Goal: Task Accomplishment & Management: Complete application form

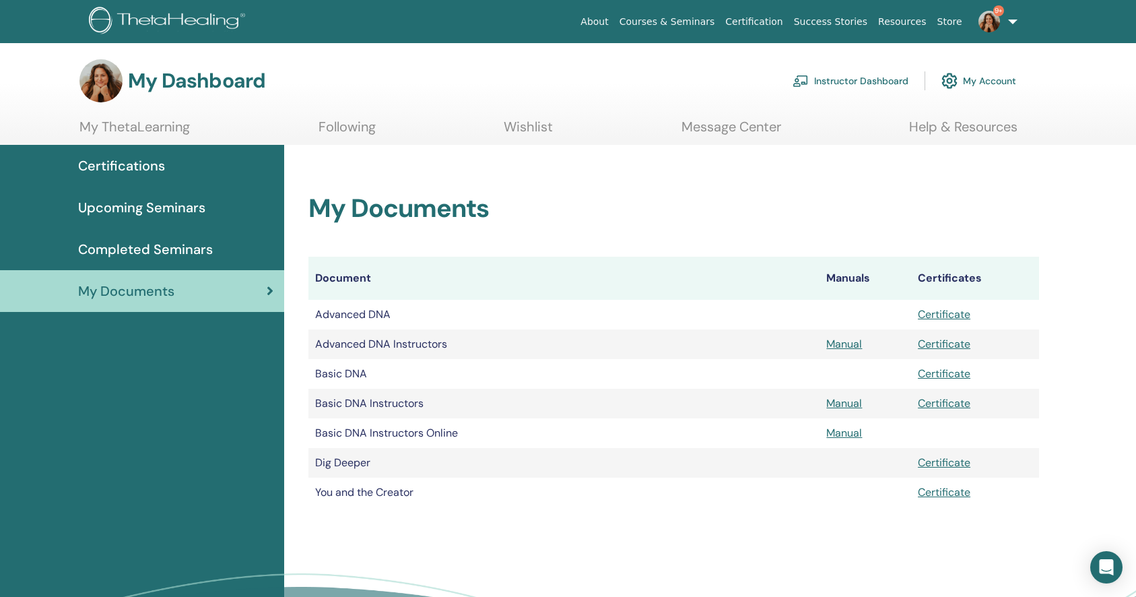
click at [125, 163] on span "Certifications" at bounding box center [121, 166] width 87 height 20
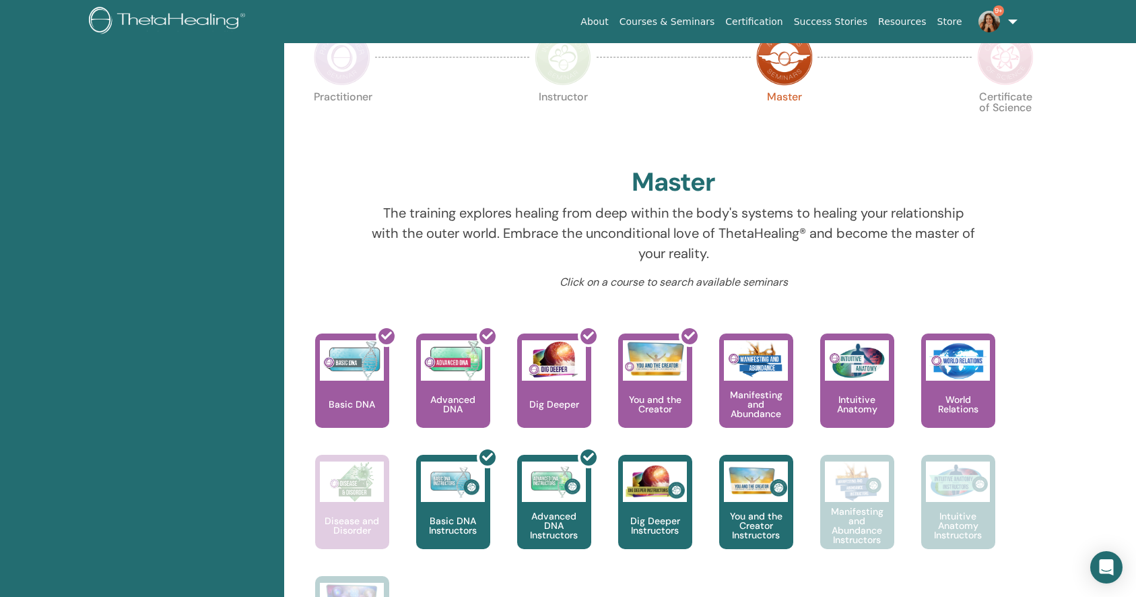
scroll to position [378, 0]
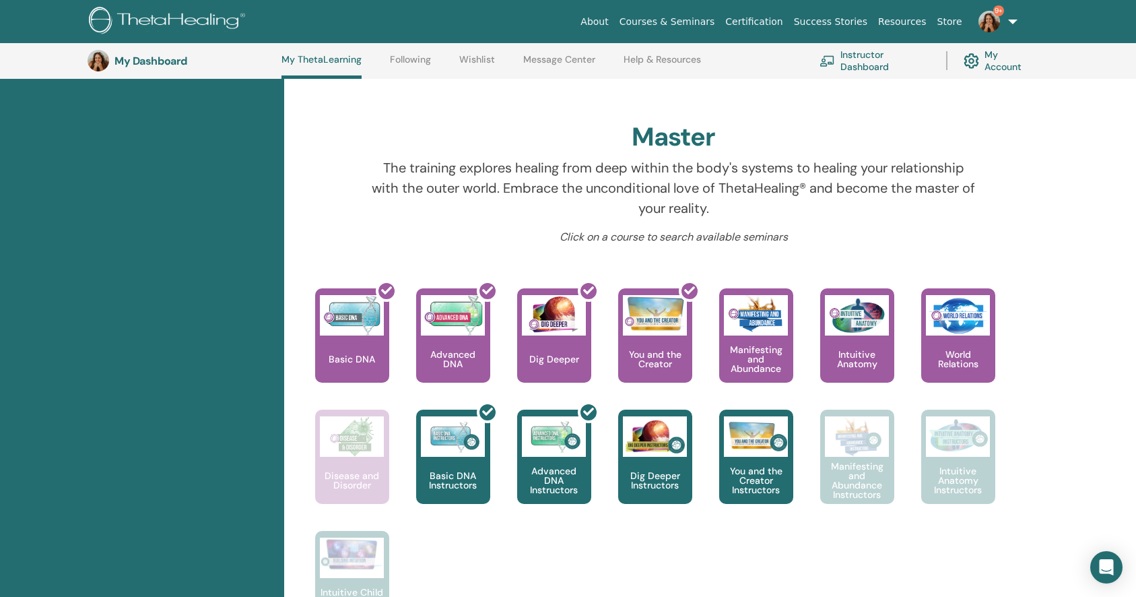
click at [678, 24] on link "Courses & Seminars" at bounding box center [667, 21] width 106 height 25
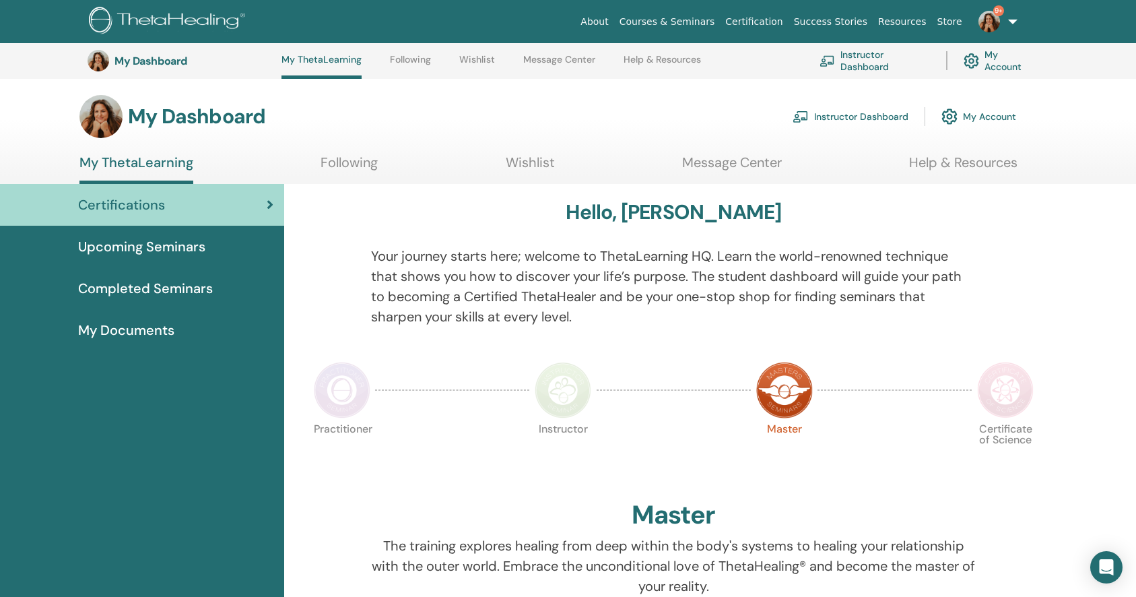
scroll to position [378, 0]
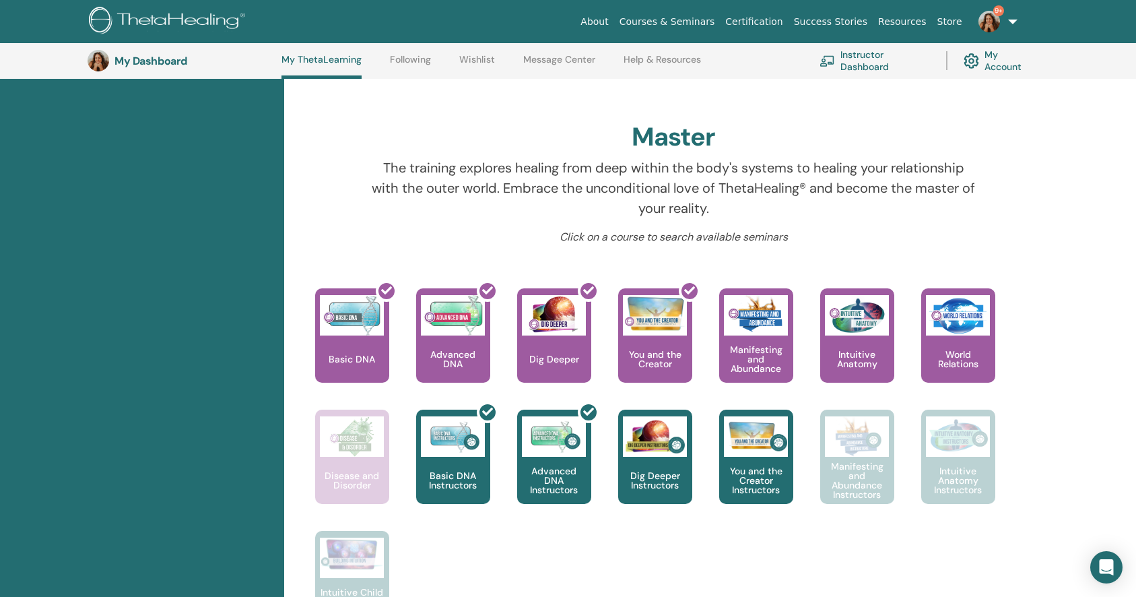
click at [889, 66] on link "Instructor Dashboard" at bounding box center [875, 61] width 110 height 30
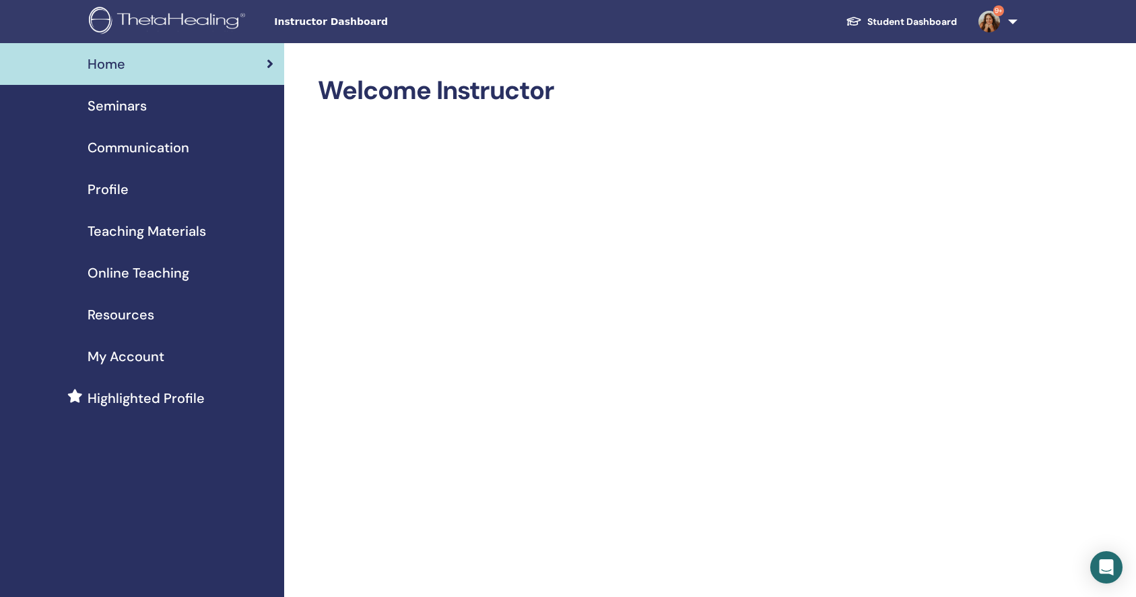
click at [162, 270] on span "Online Teaching" at bounding box center [139, 273] width 102 height 20
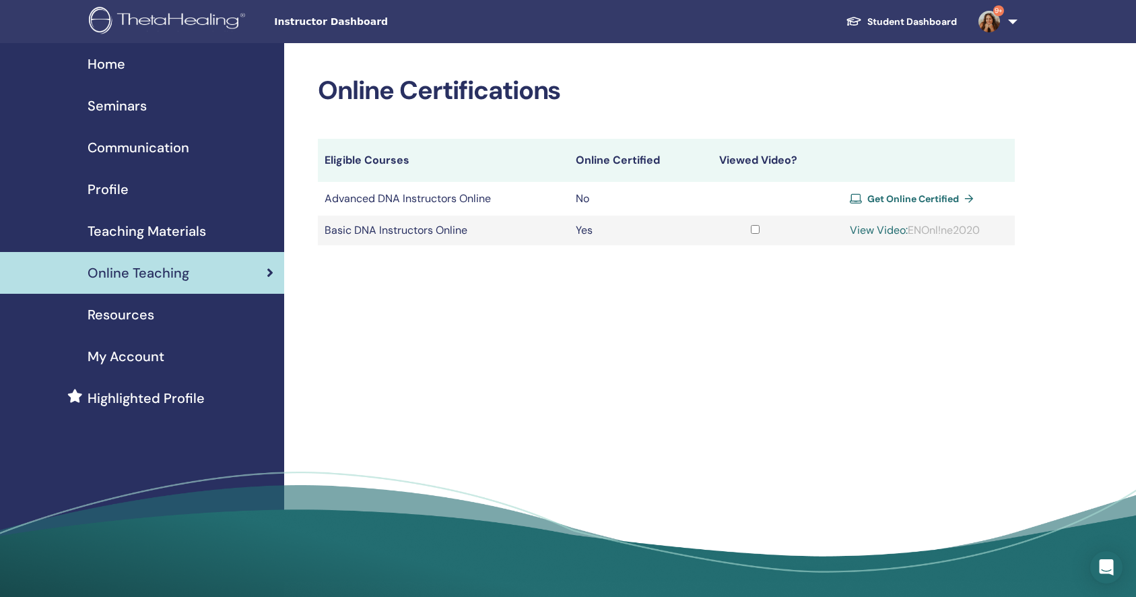
click at [912, 196] on span "Get Online Certified" at bounding box center [914, 199] width 92 height 12
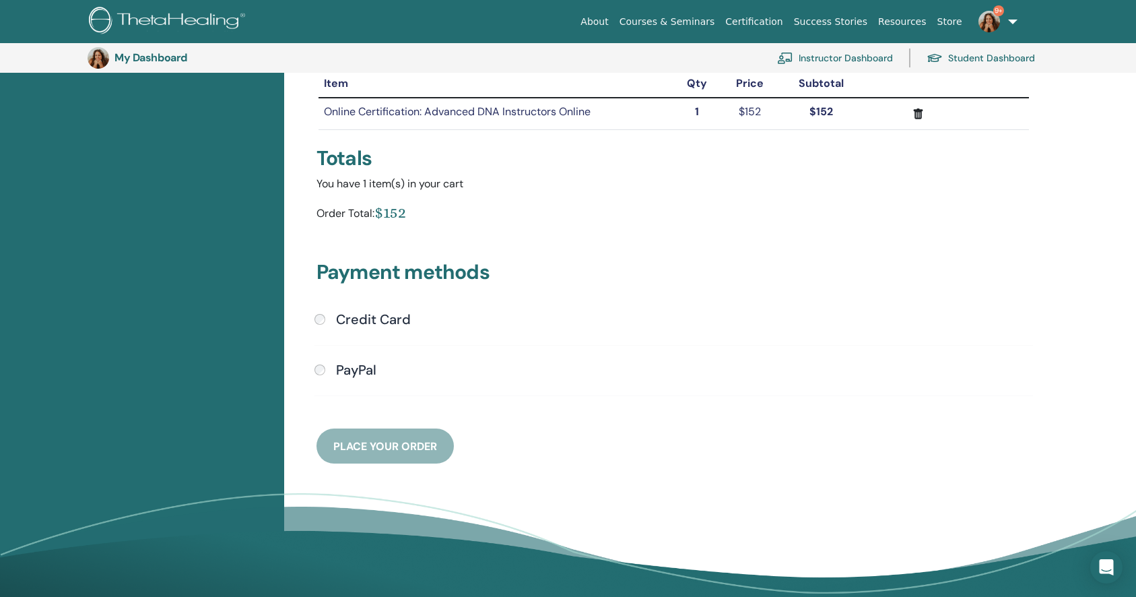
scroll to position [166, 0]
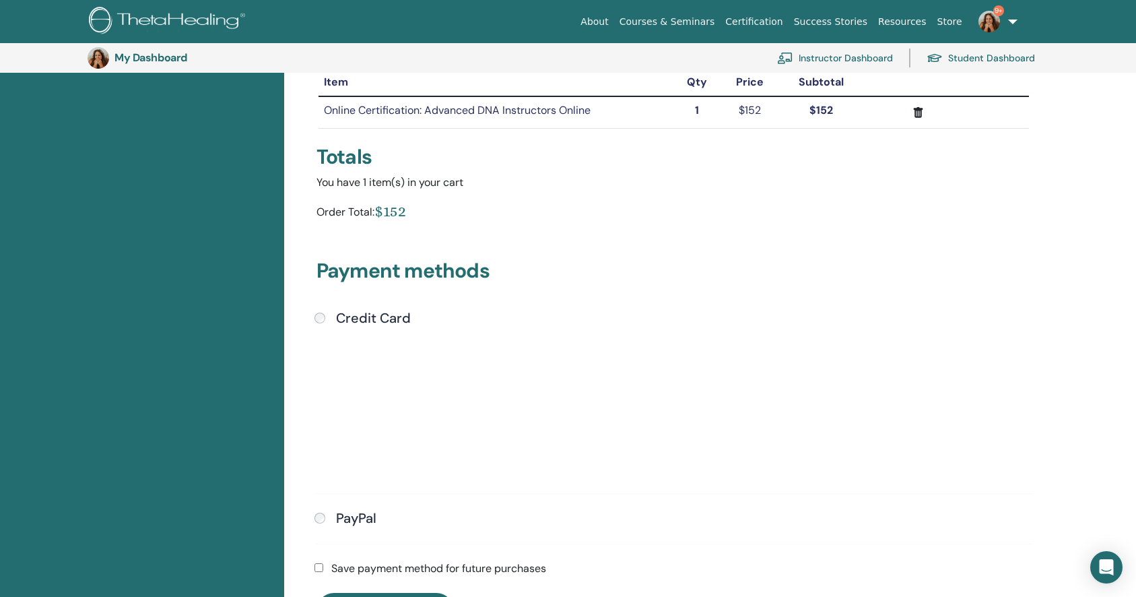
click at [888, 437] on div "Submit" at bounding box center [674, 403] width 719 height 154
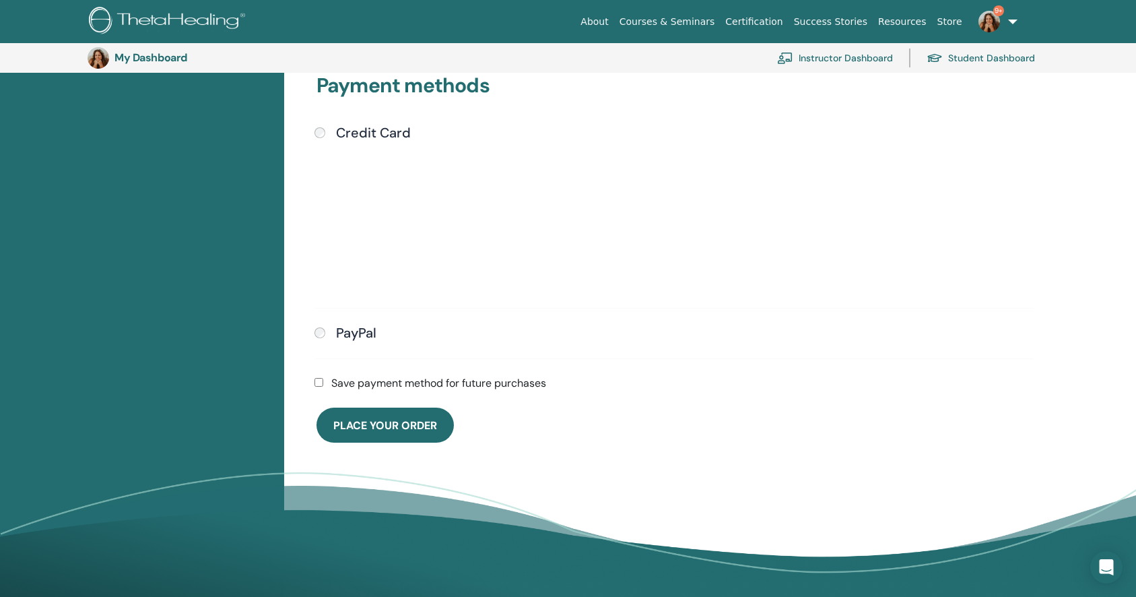
scroll to position [352, 0]
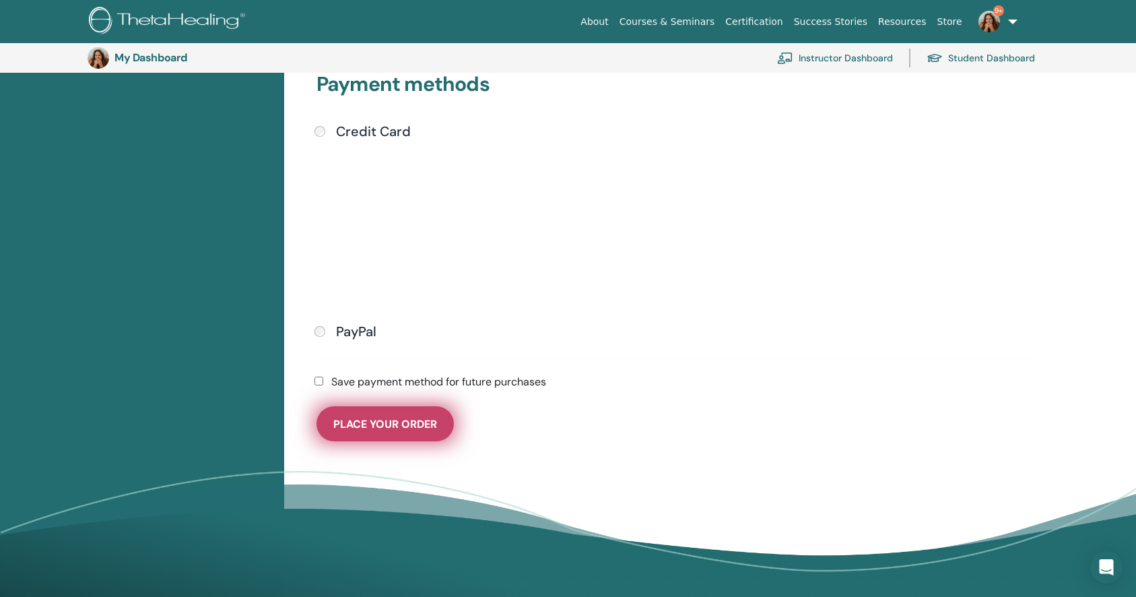
click at [396, 429] on span "Place Your Order" at bounding box center [385, 424] width 104 height 14
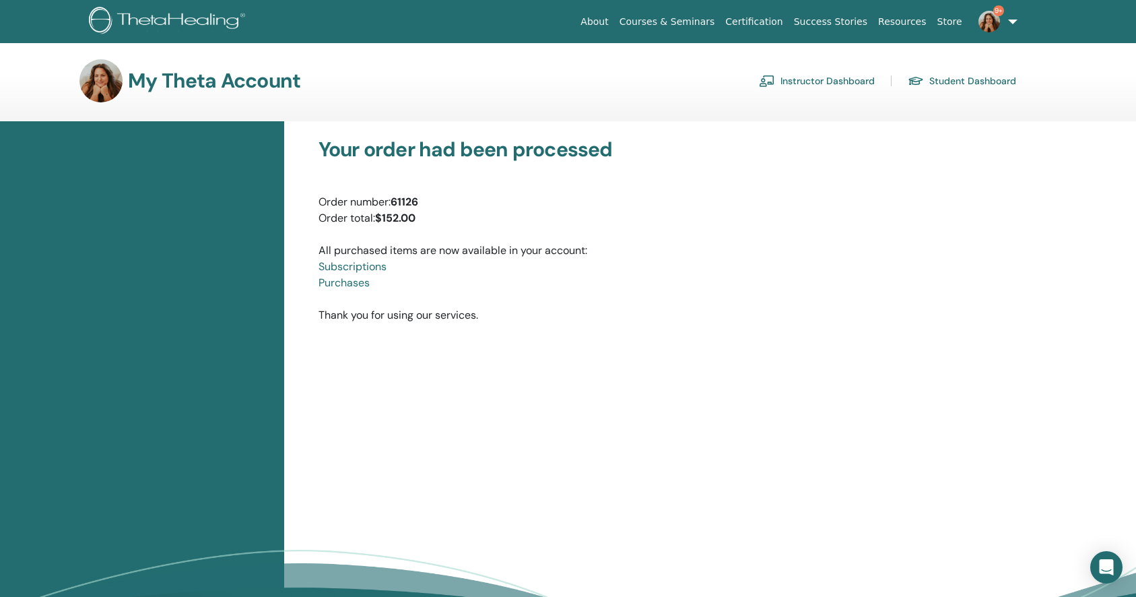
click at [356, 263] on link "Subscriptions" at bounding box center [353, 266] width 68 height 14
click at [841, 77] on link "Instructor Dashboard" at bounding box center [817, 81] width 116 height 22
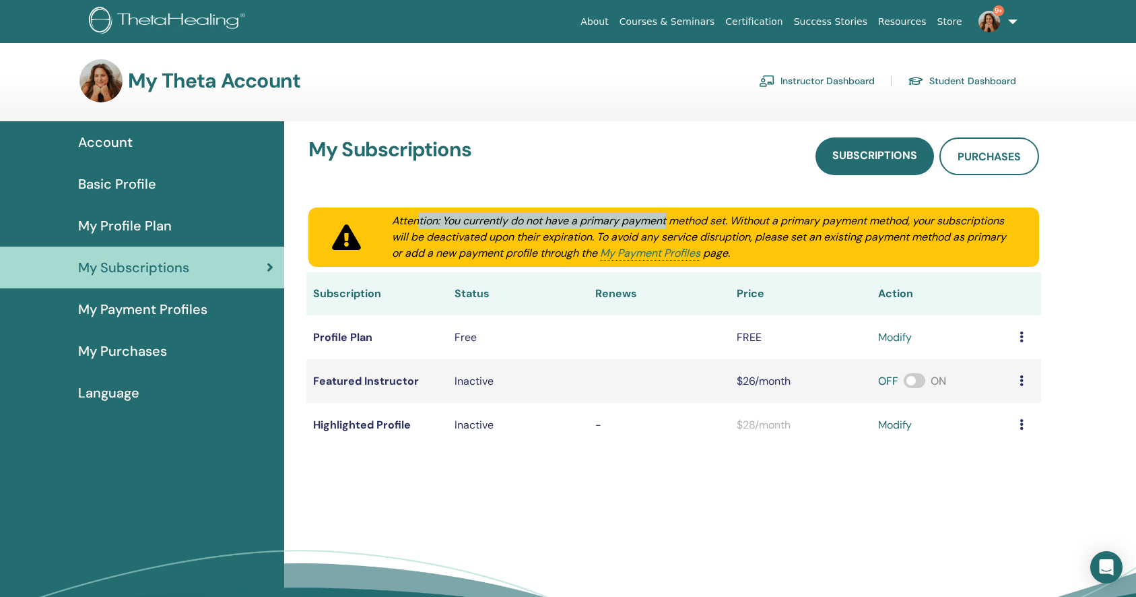
drag, startPoint x: 421, startPoint y: 224, endPoint x: 670, endPoint y: 220, distance: 249.3
click at [670, 220] on div "Attention: You currently do not have a primary payment method set. Without a pr…" at bounding box center [703, 237] width 655 height 49
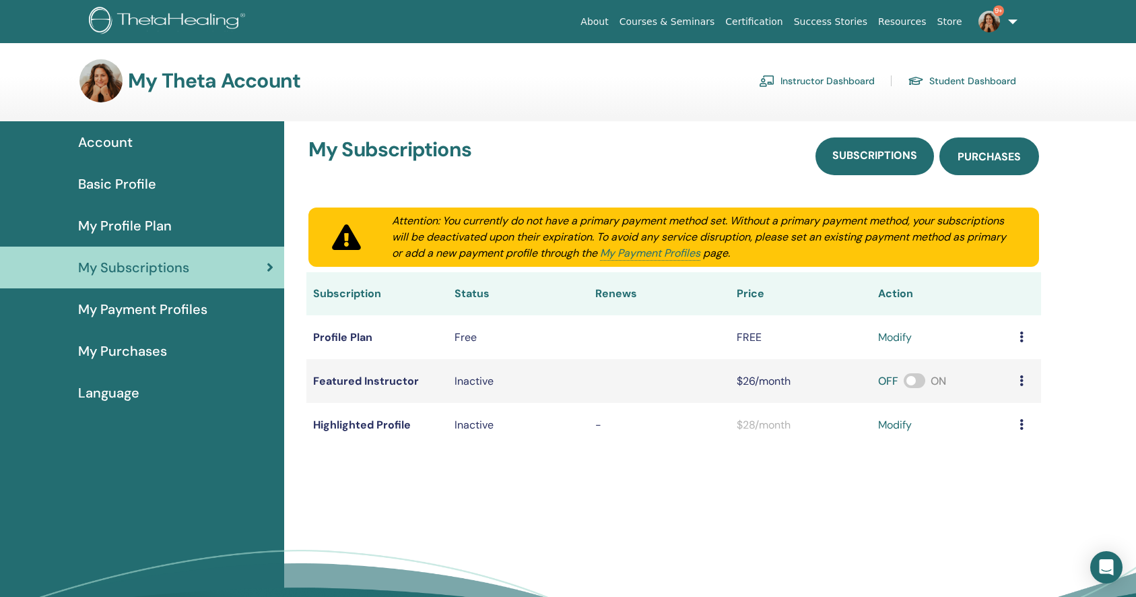
click at [1016, 154] on span "Purchases" at bounding box center [989, 157] width 63 height 14
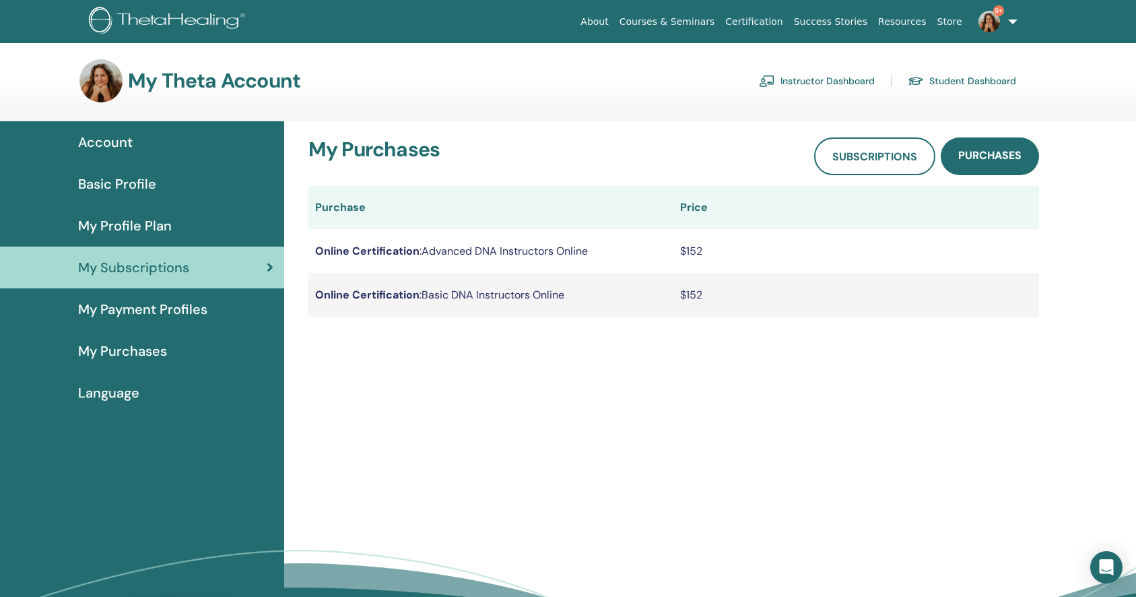
click at [839, 249] on td "$152" at bounding box center [857, 251] width 366 height 44
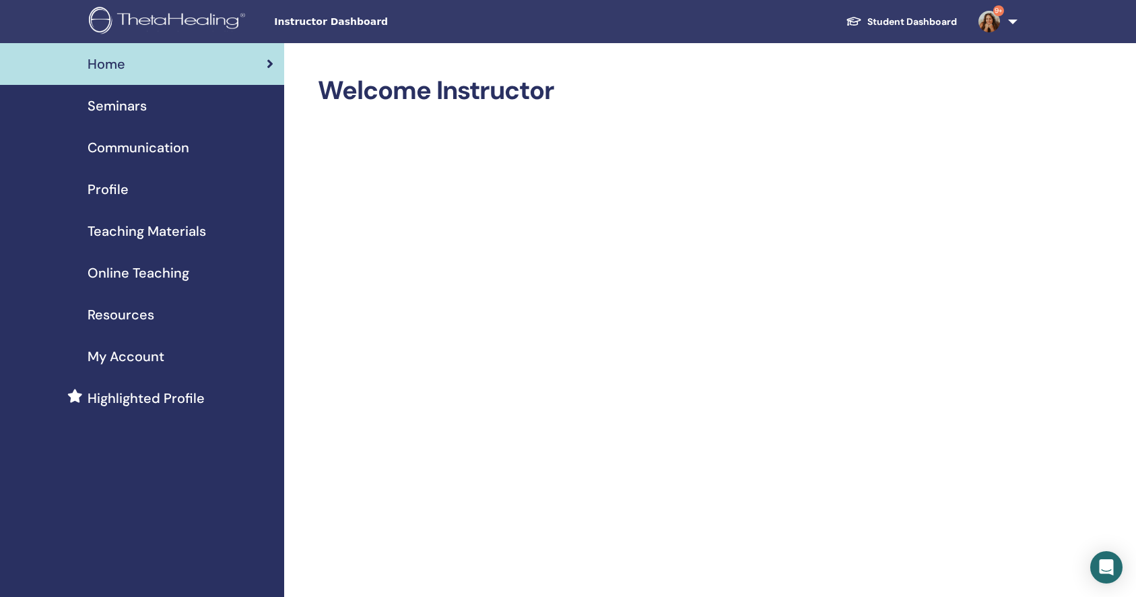
click at [127, 103] on span "Seminars" at bounding box center [117, 106] width 59 height 20
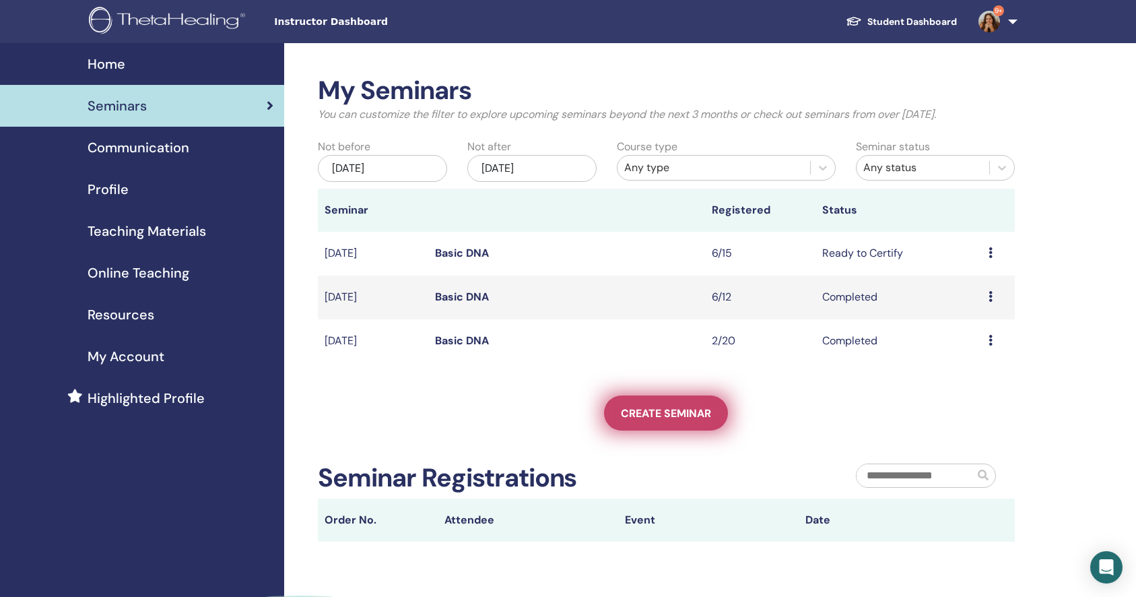
click at [656, 416] on span "Create seminar" at bounding box center [666, 413] width 90 height 14
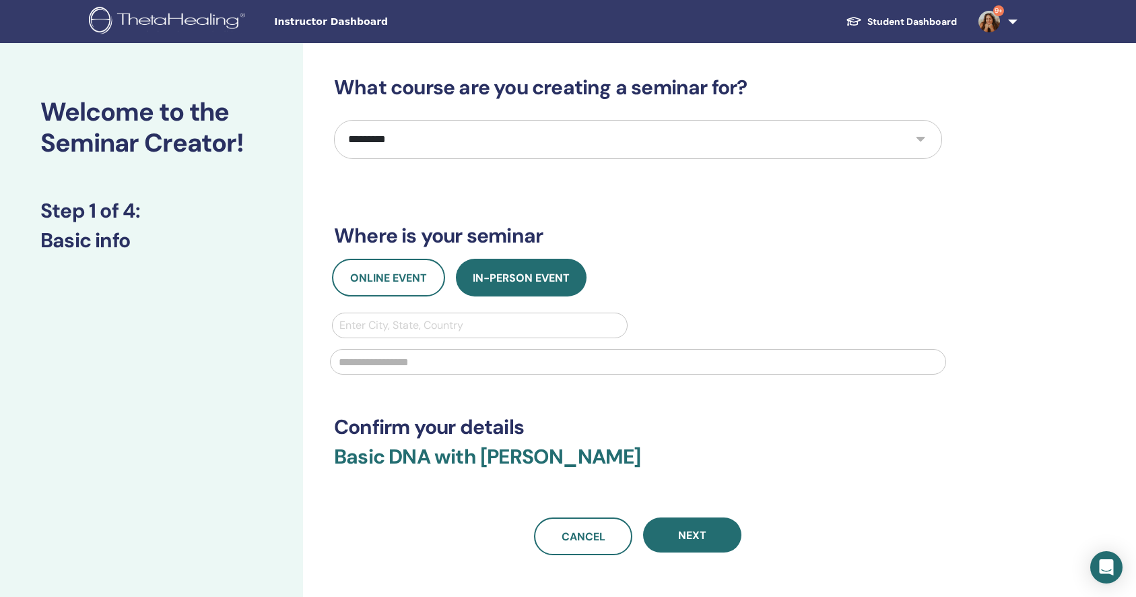
click at [510, 145] on select "**********" at bounding box center [638, 139] width 608 height 39
select select "*"
click at [385, 277] on span "Online Event" at bounding box center [388, 278] width 77 height 14
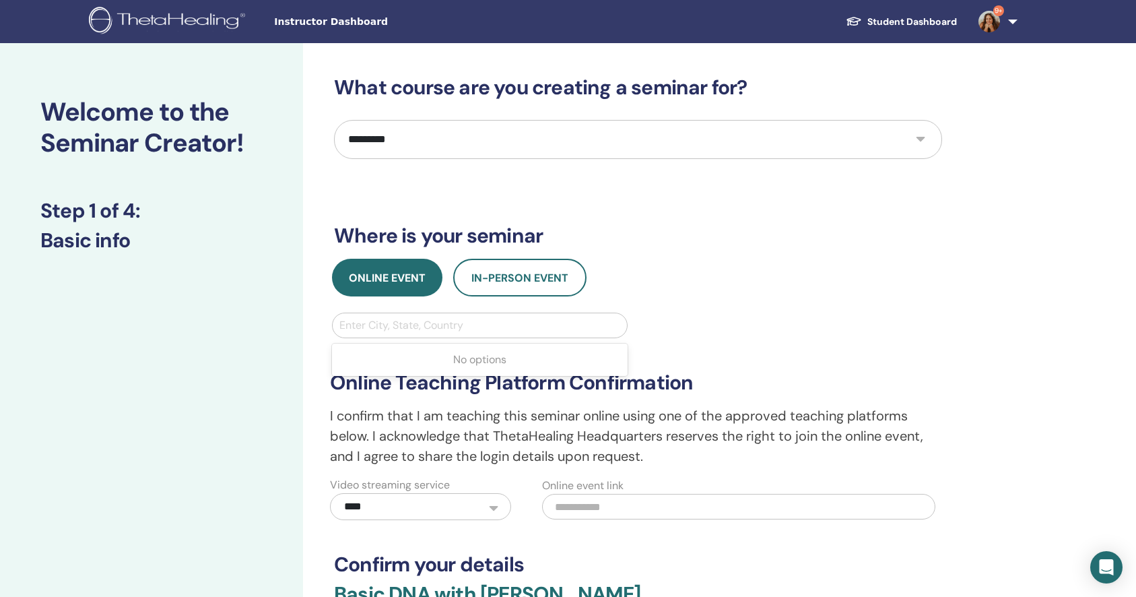
click at [416, 324] on div at bounding box center [480, 325] width 281 height 19
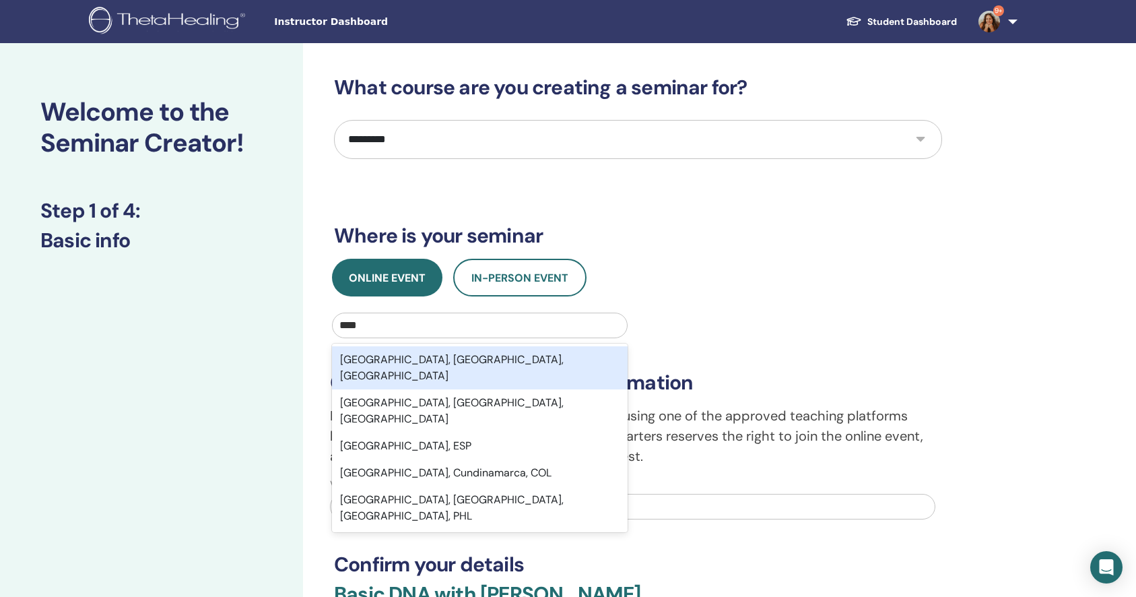
type input "****"
click at [837, 147] on select "**********" at bounding box center [638, 139] width 608 height 39
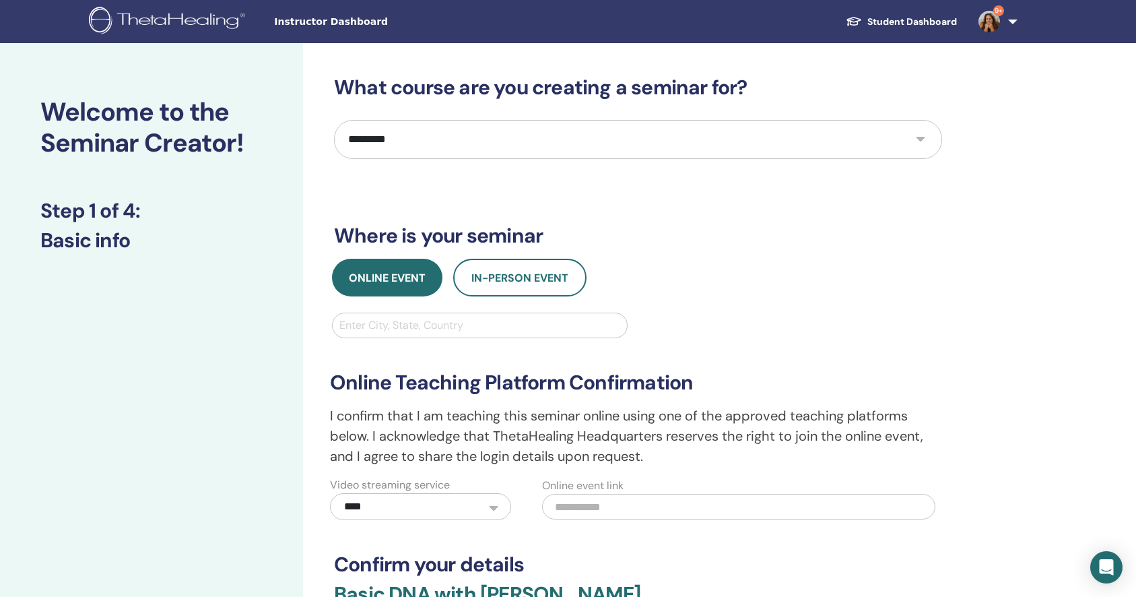
select select "*"
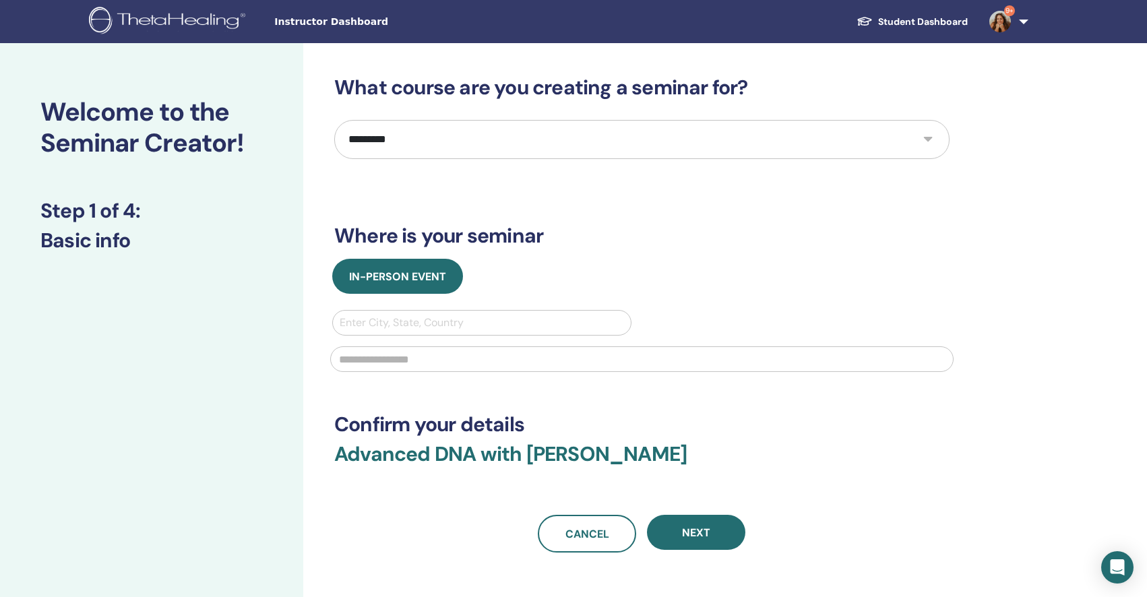
click at [702, 373] on div at bounding box center [641, 357] width 639 height 44
